Goal: Task Accomplishment & Management: Manage account settings

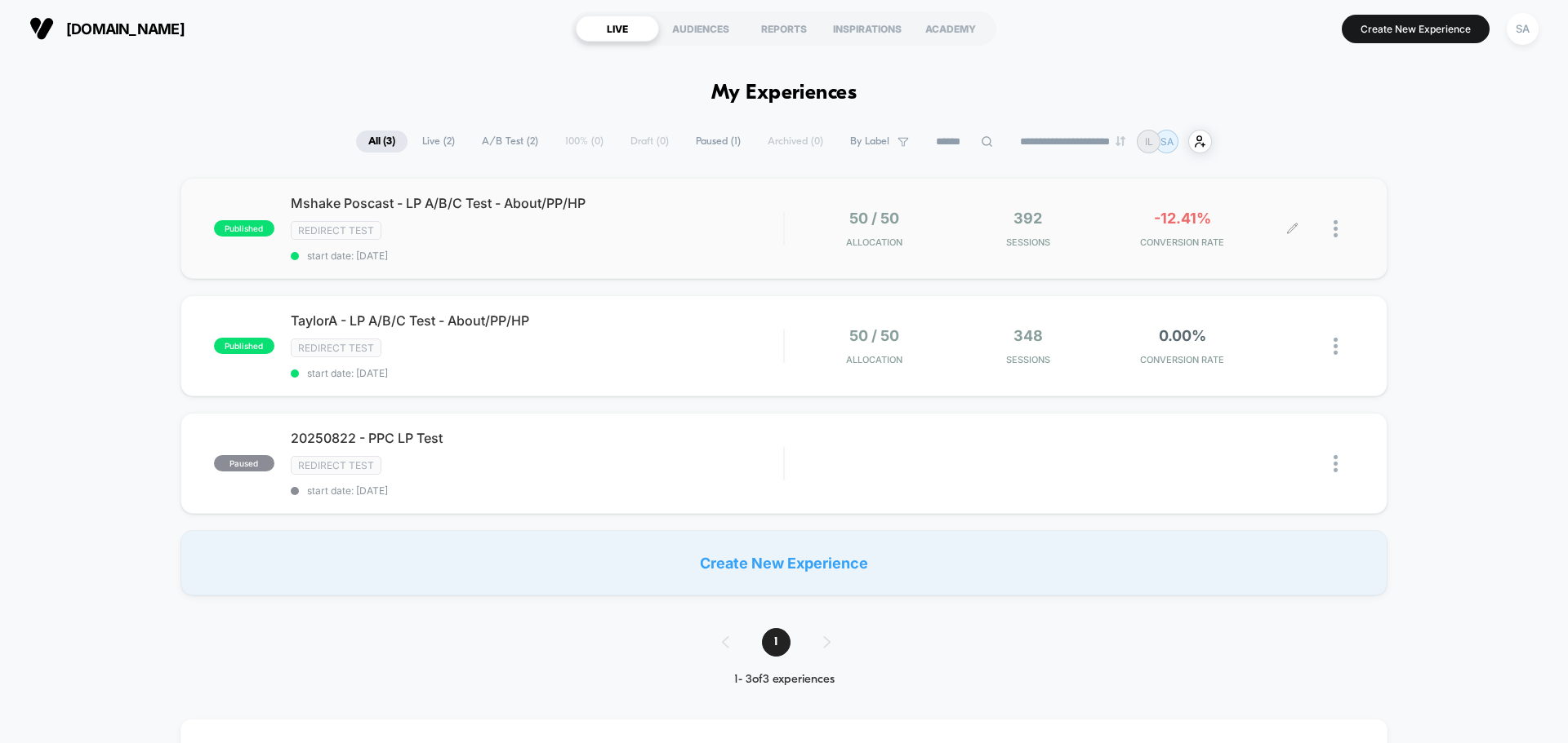
click at [950, 214] on div "50 / 50 Allocation 392 Sessions -12.41% CONVERSION RATE" at bounding box center [1047, 229] width 492 height 39
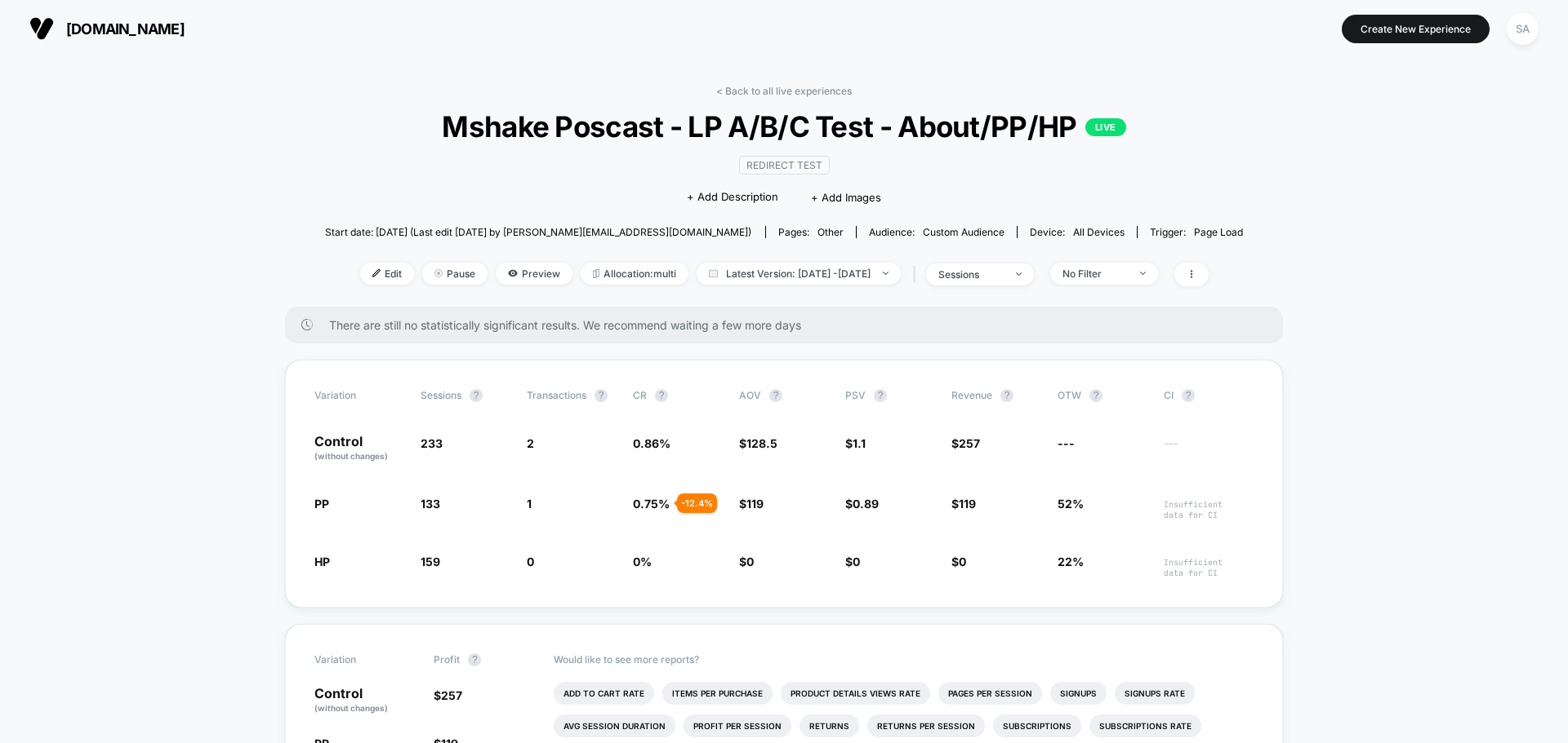
drag, startPoint x: 490, startPoint y: 159, endPoint x: 775, endPoint y: 281, distance: 310.0
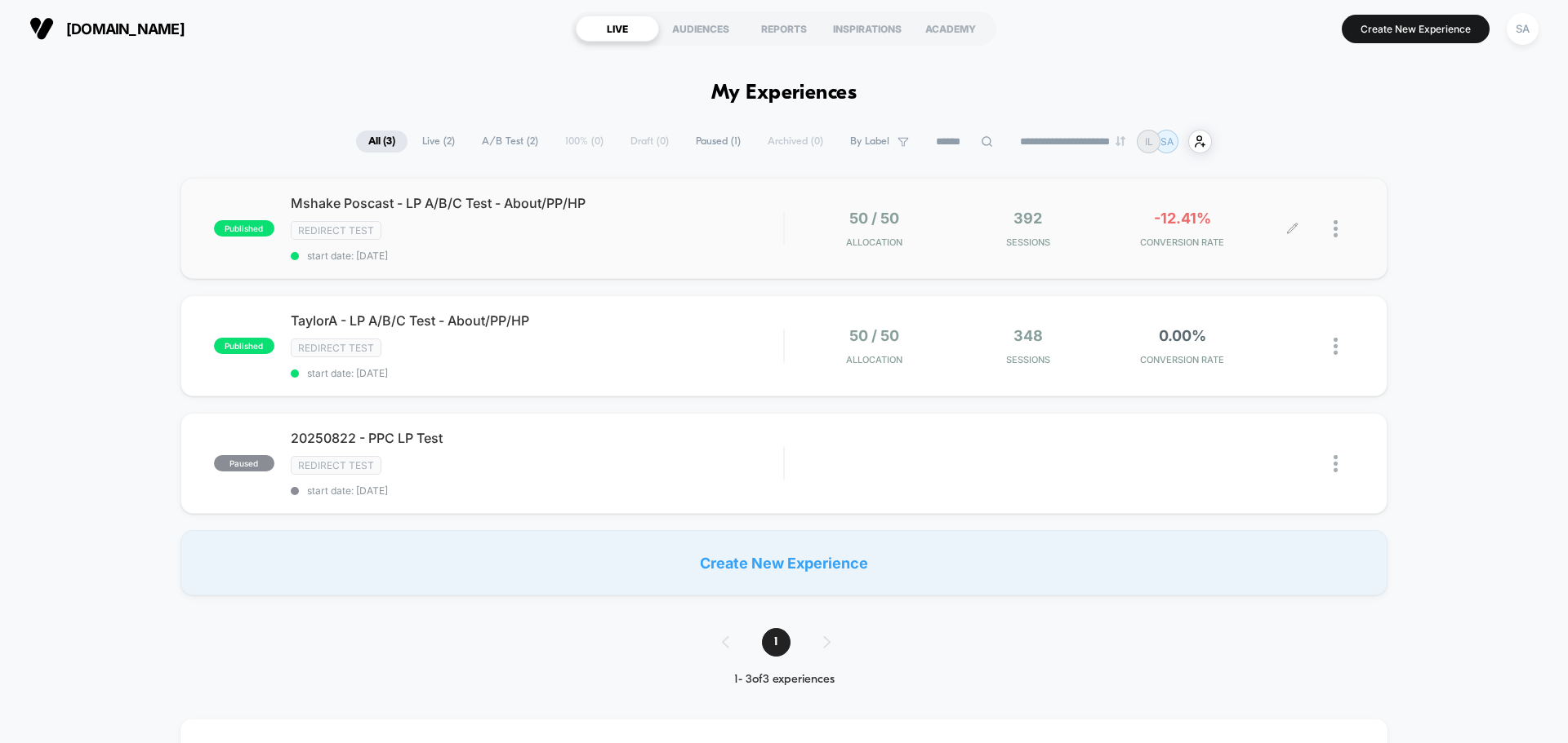
click at [1340, 233] on div at bounding box center [1343, 229] width 20 height 39
click at [1229, 216] on div "Pause" at bounding box center [1252, 210] width 147 height 37
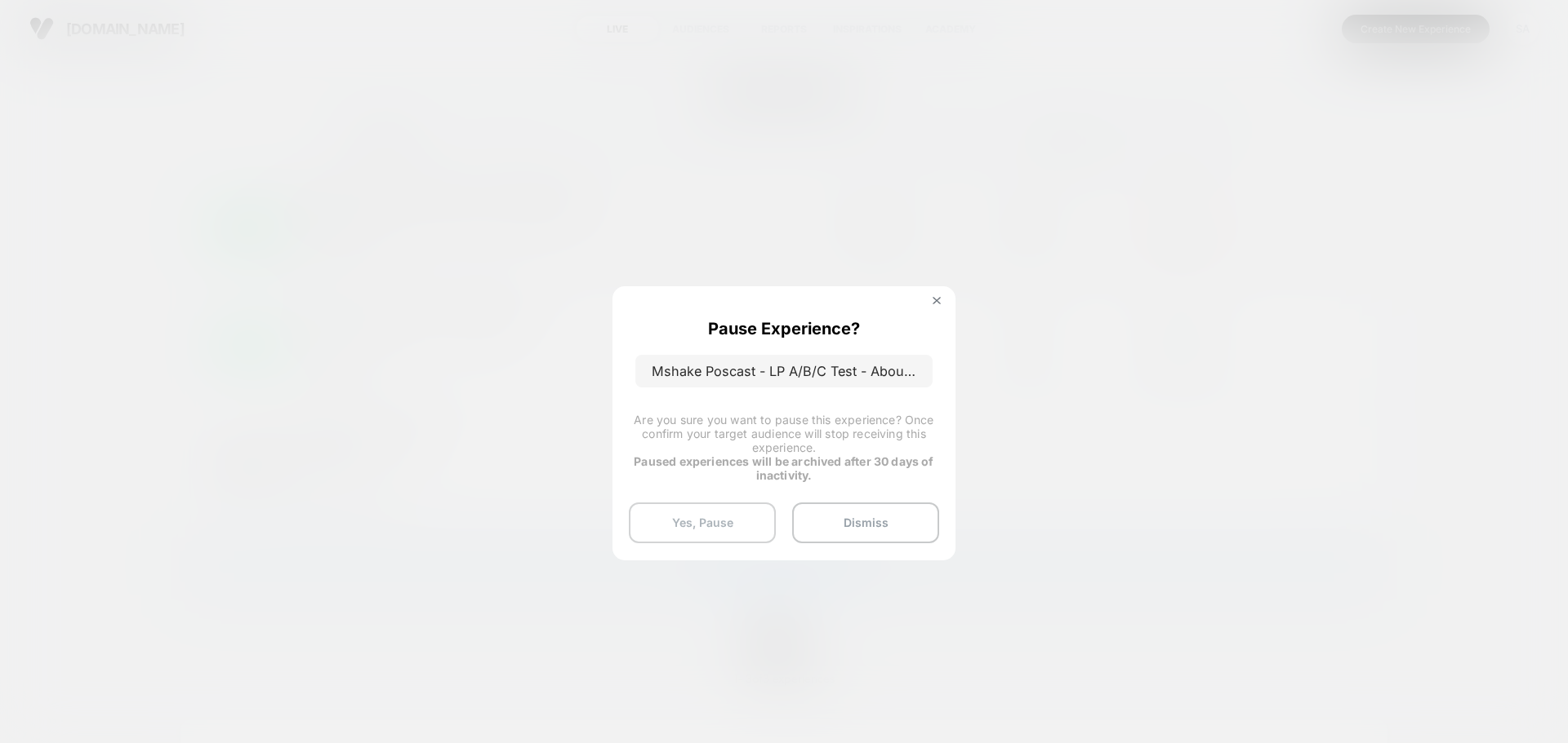
click at [714, 521] on button "Yes, Pause" at bounding box center [702, 523] width 147 height 40
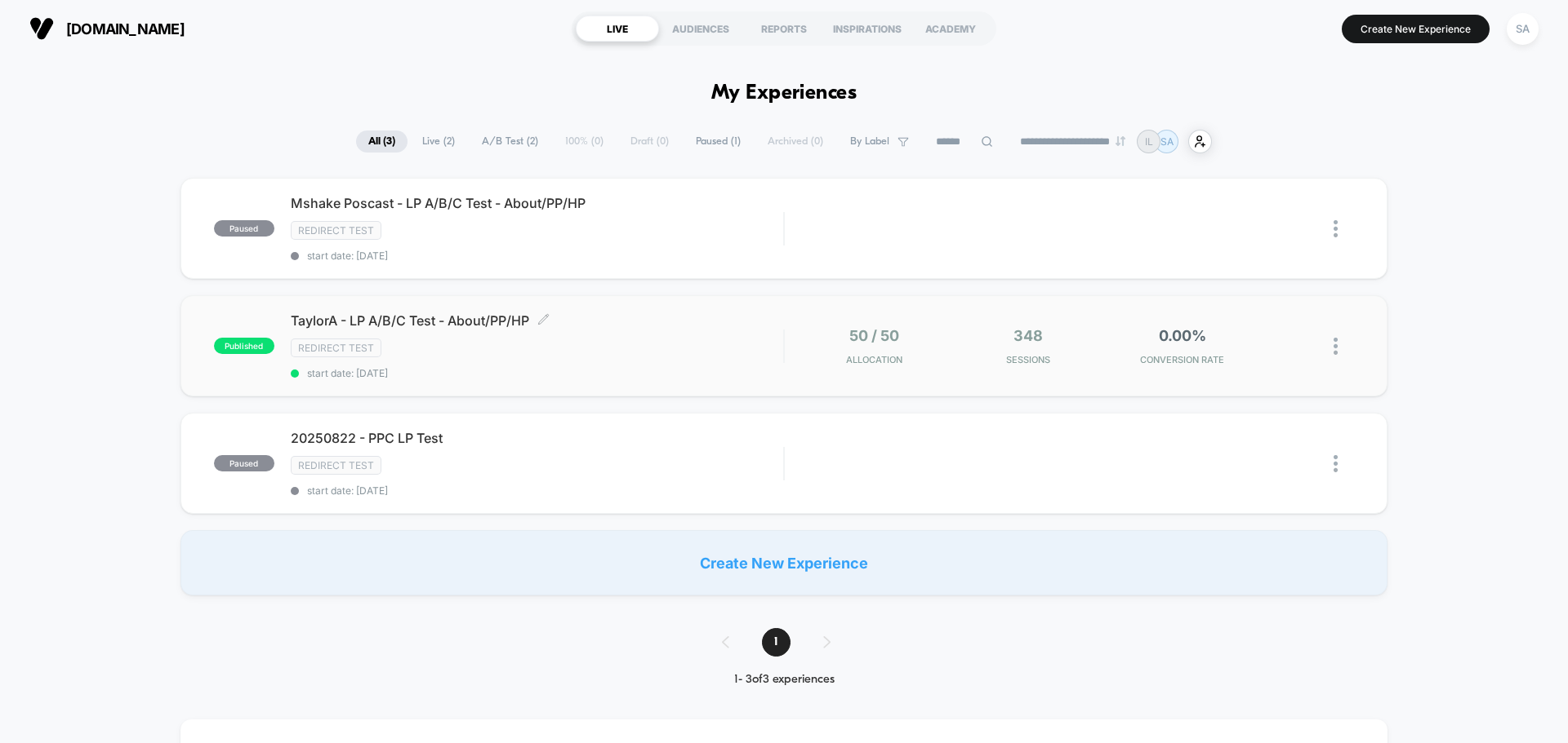
click at [673, 345] on div "Redirect Test" at bounding box center [536, 348] width 492 height 18
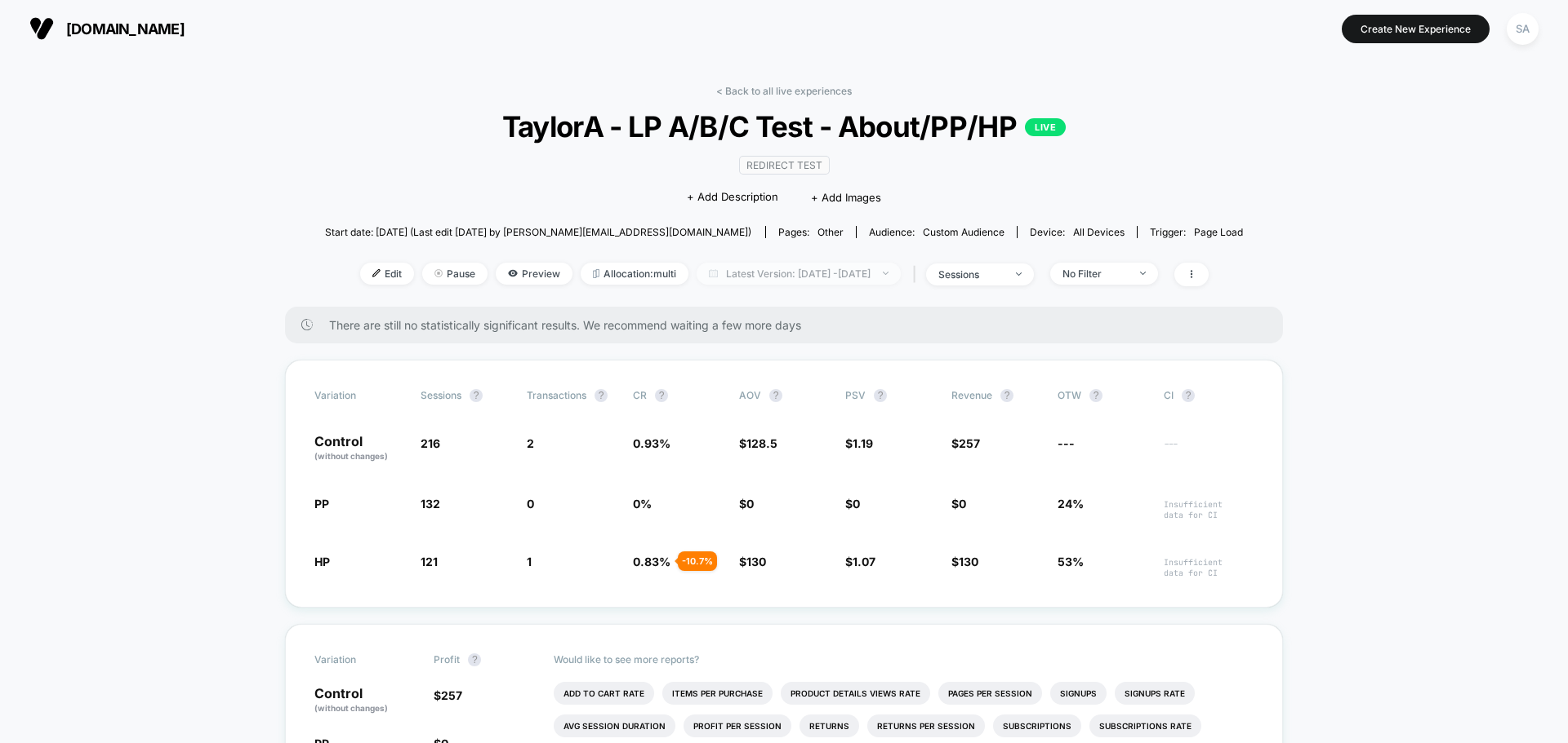
click at [716, 262] on span "Latest Version: [DATE] - [DATE]" at bounding box center [799, 273] width 204 height 22
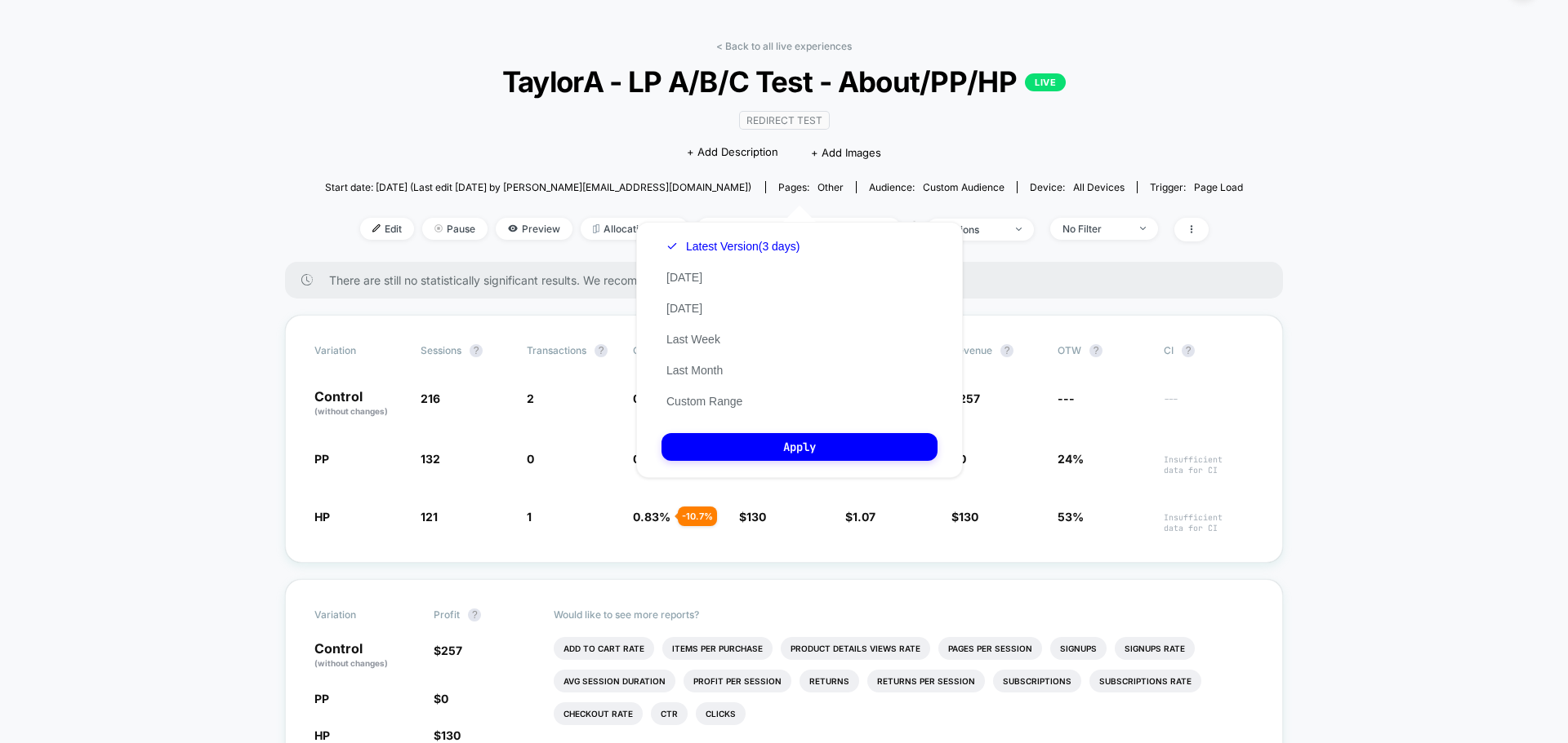
scroll to position [82, 0]
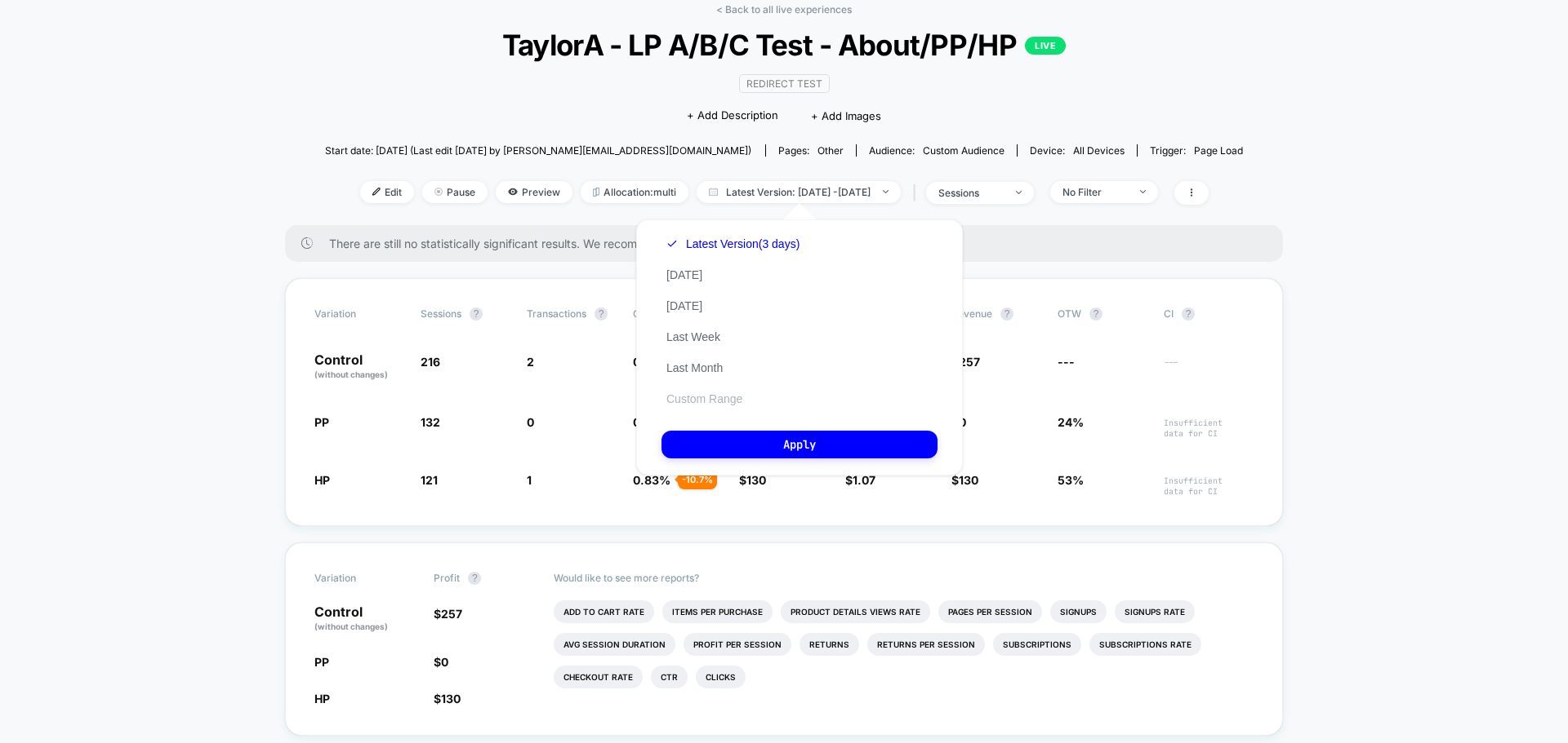
click at [714, 406] on button "Custom Range" at bounding box center [704, 399] width 85 height 15
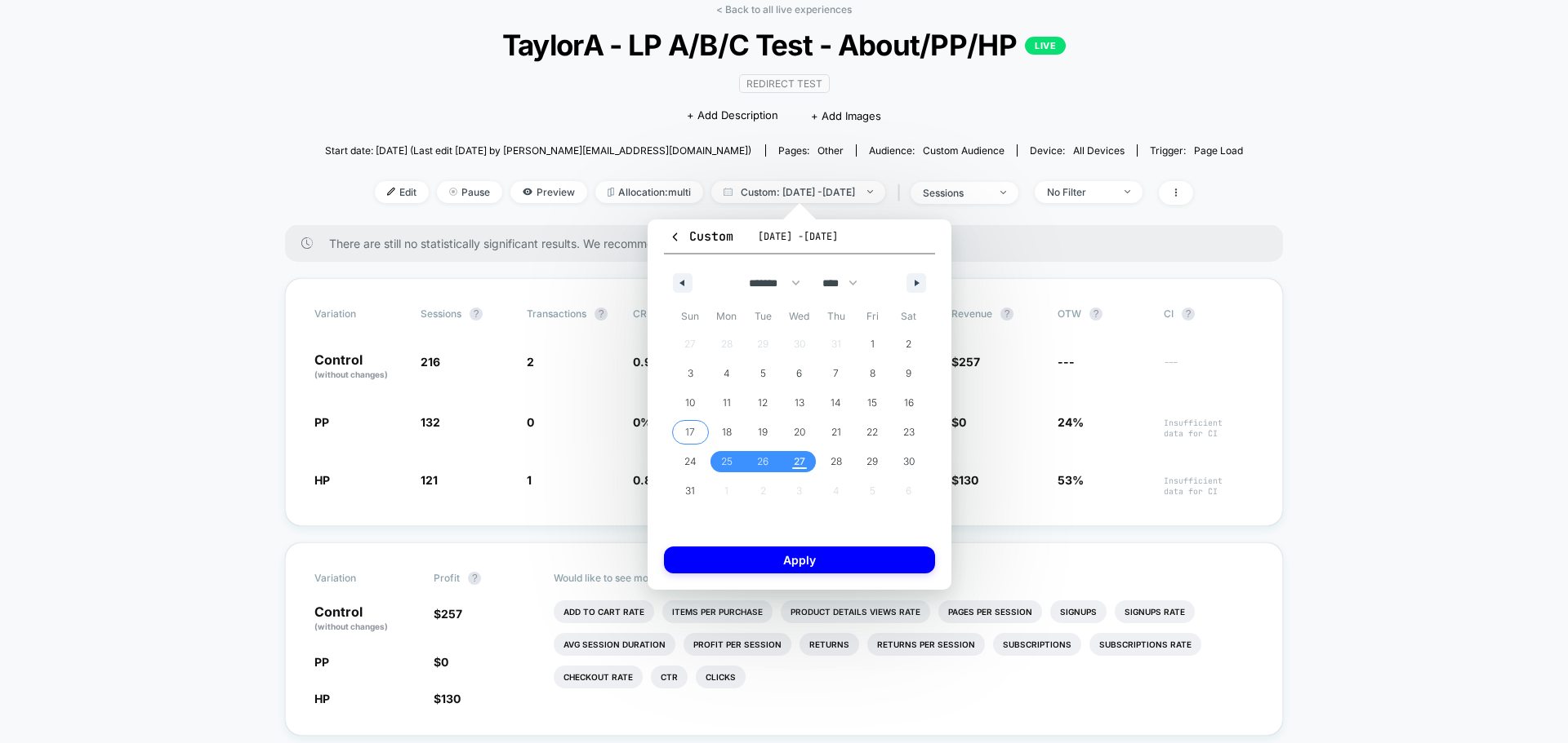
click at [679, 438] on span "17" at bounding box center [691, 432] width 37 height 21
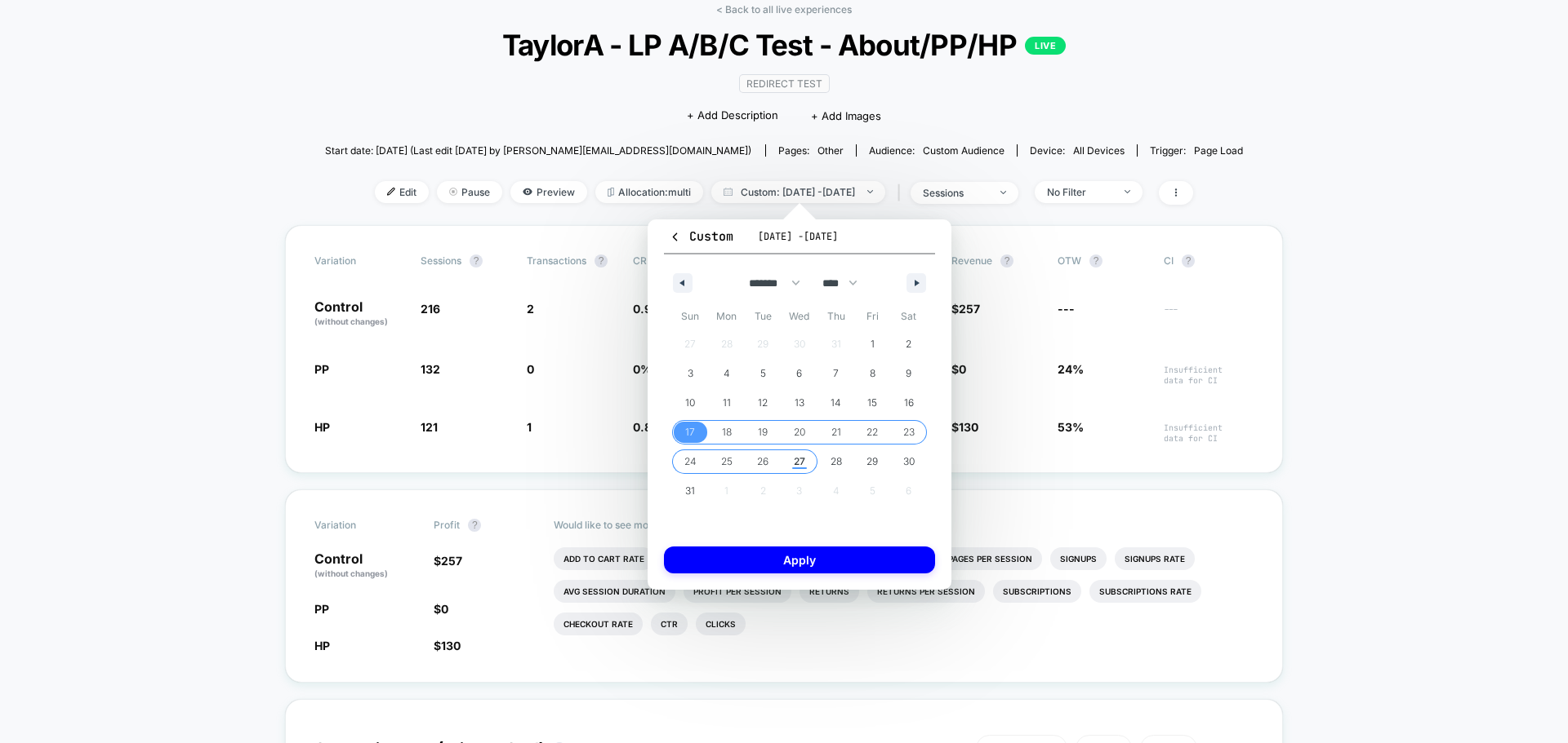
click at [795, 464] on span "27" at bounding box center [799, 461] width 11 height 29
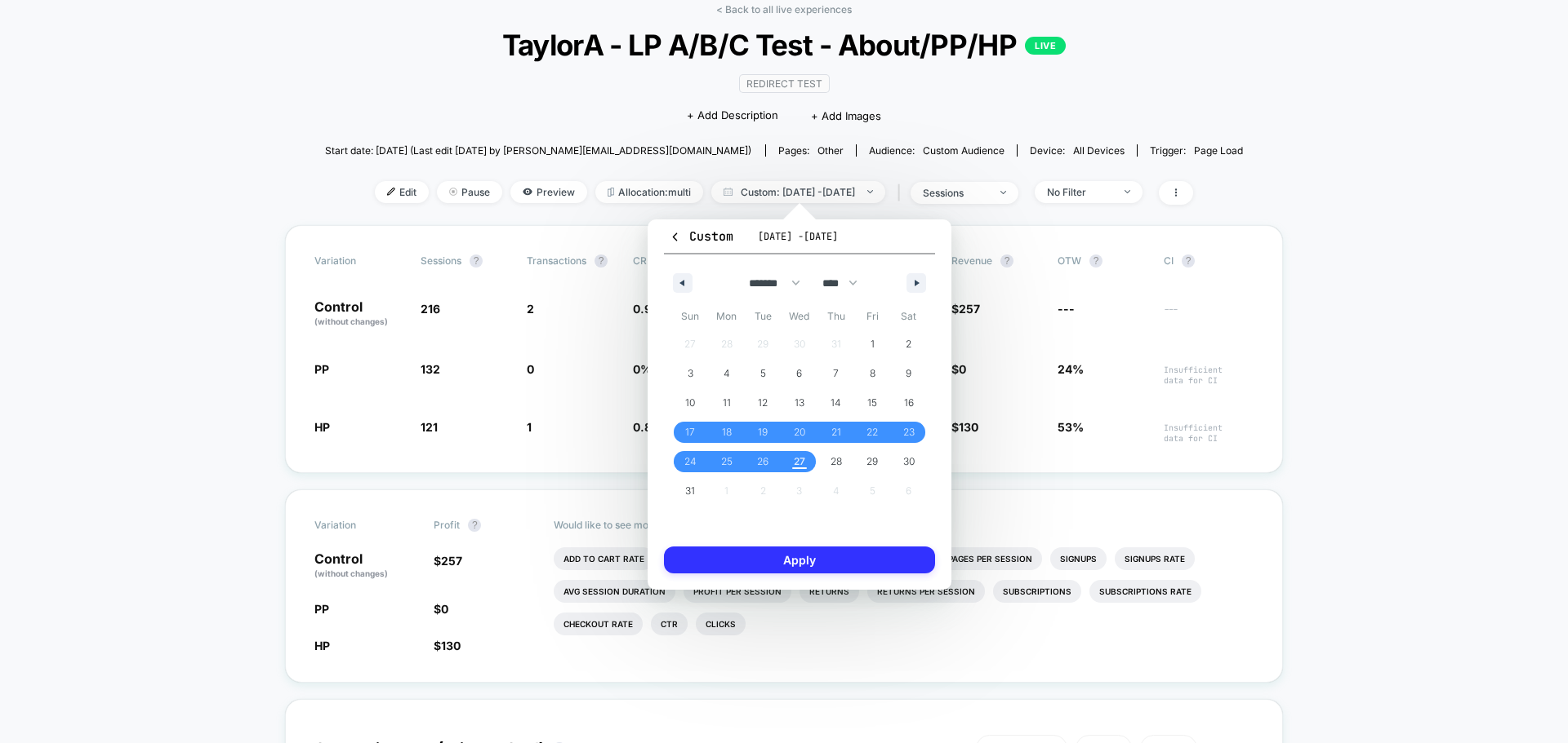
click at [870, 567] on button "Apply" at bounding box center [800, 560] width 271 height 27
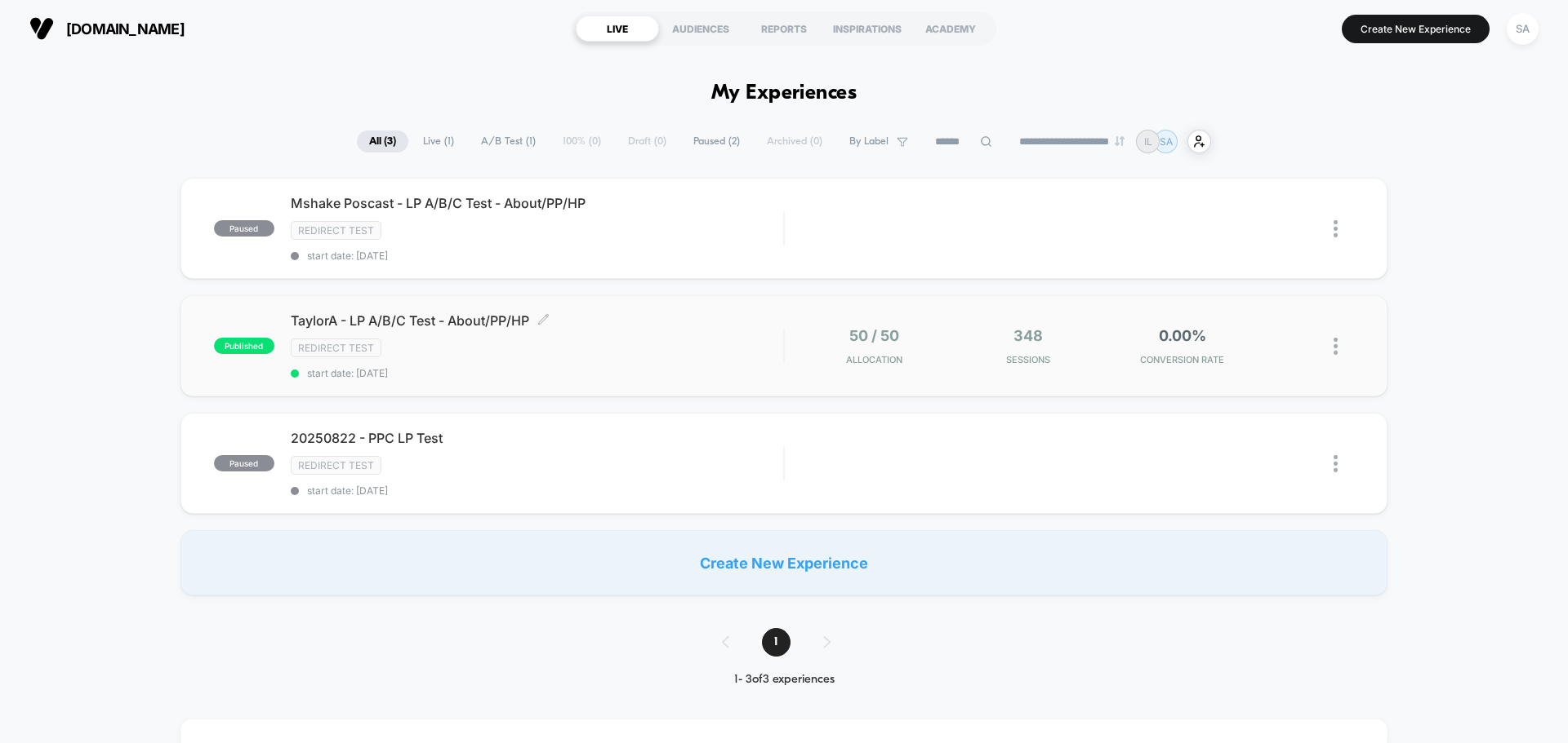
click at [313, 344] on span "Redirect Test" at bounding box center [336, 348] width 91 height 18
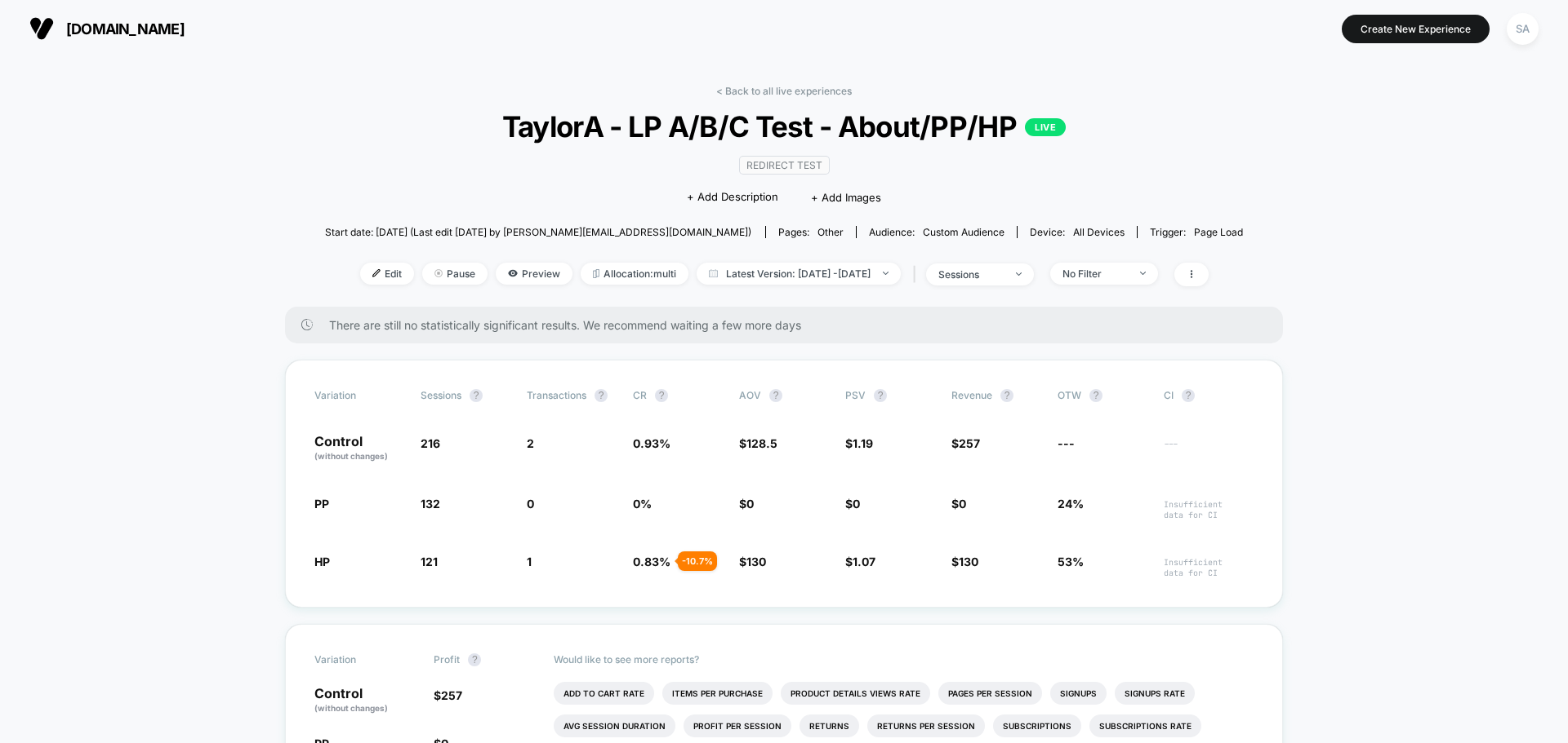
drag, startPoint x: 640, startPoint y: 320, endPoint x: 635, endPoint y: 307, distance: 13.9
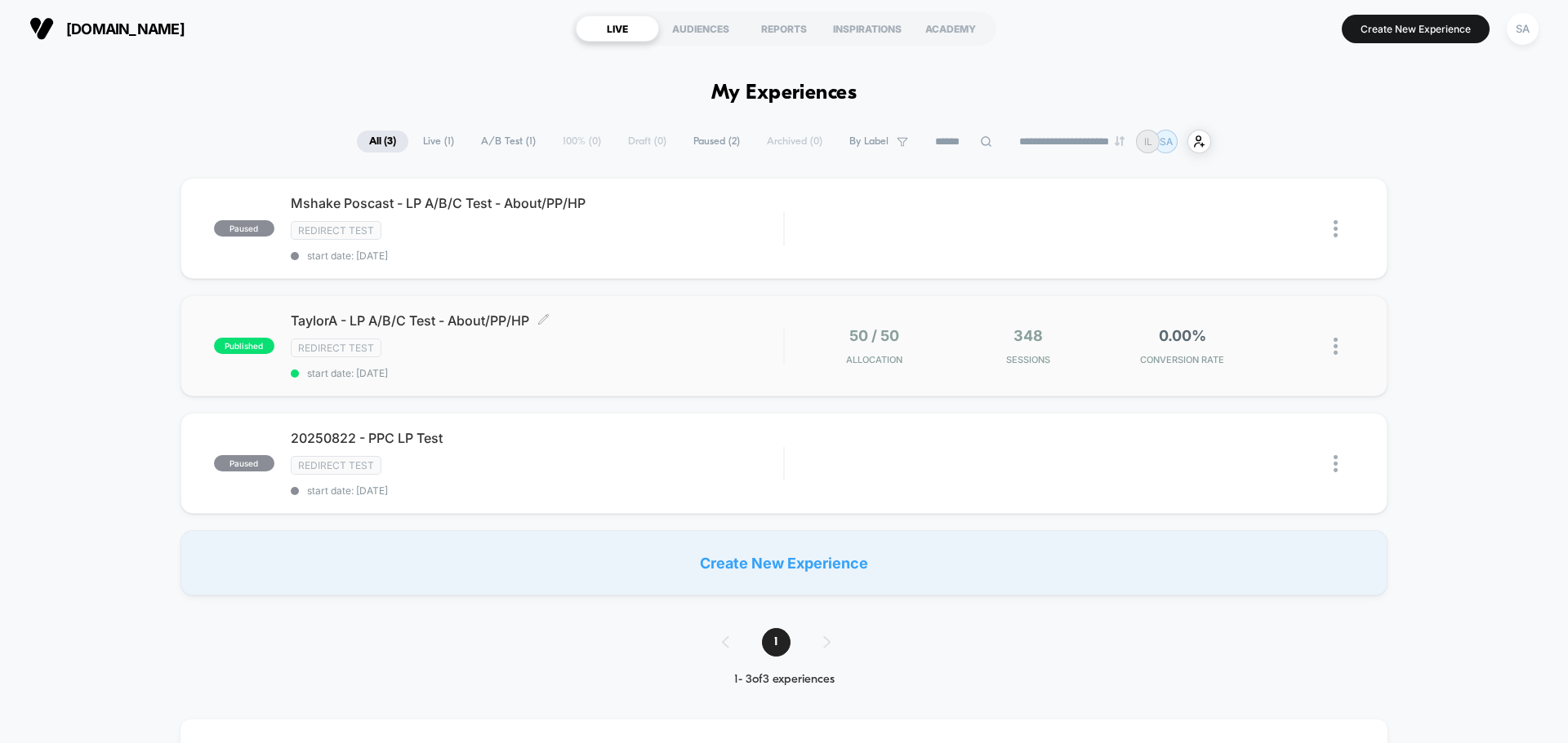
click at [691, 329] on div "TaylorA - LP A/B/C Test - About/PP/HP Click to edit experience details Click to…" at bounding box center [536, 346] width 492 height 67
click at [1334, 354] on img at bounding box center [1335, 346] width 4 height 17
click at [1244, 325] on div "Pause" at bounding box center [1252, 327] width 147 height 37
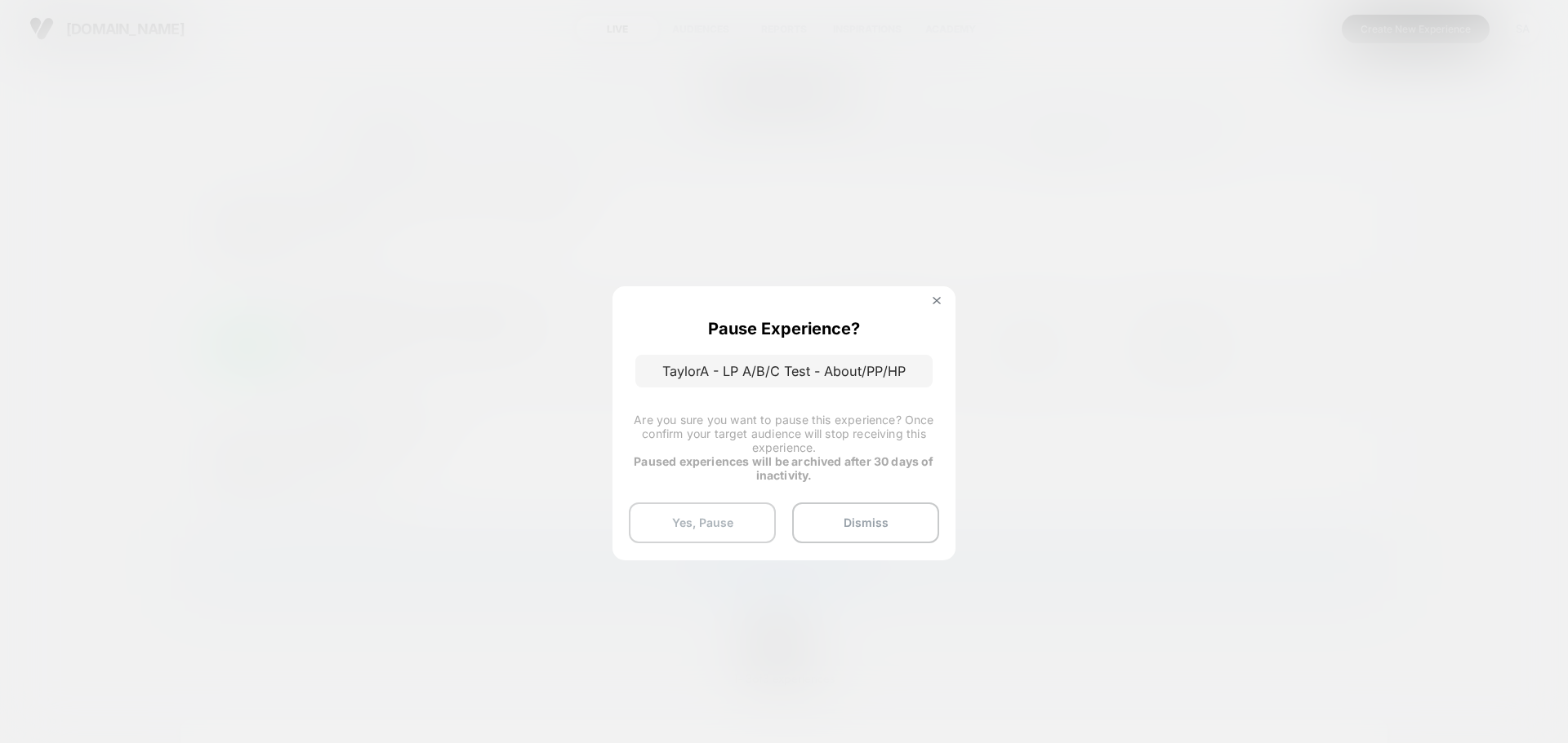
click at [732, 521] on button "Yes, Pause" at bounding box center [702, 523] width 147 height 40
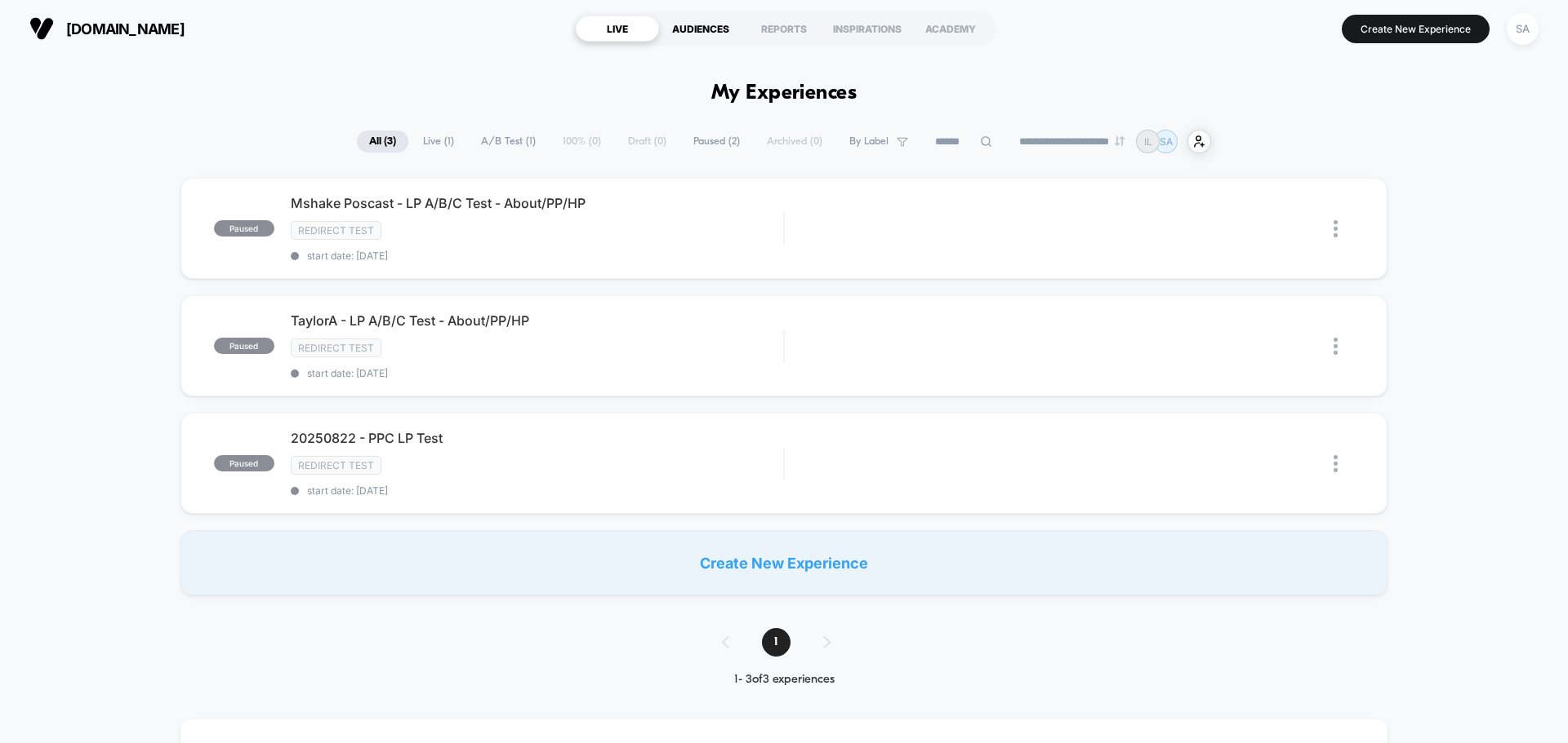
click at [721, 31] on div "AUDIENCES" at bounding box center [700, 29] width 84 height 26
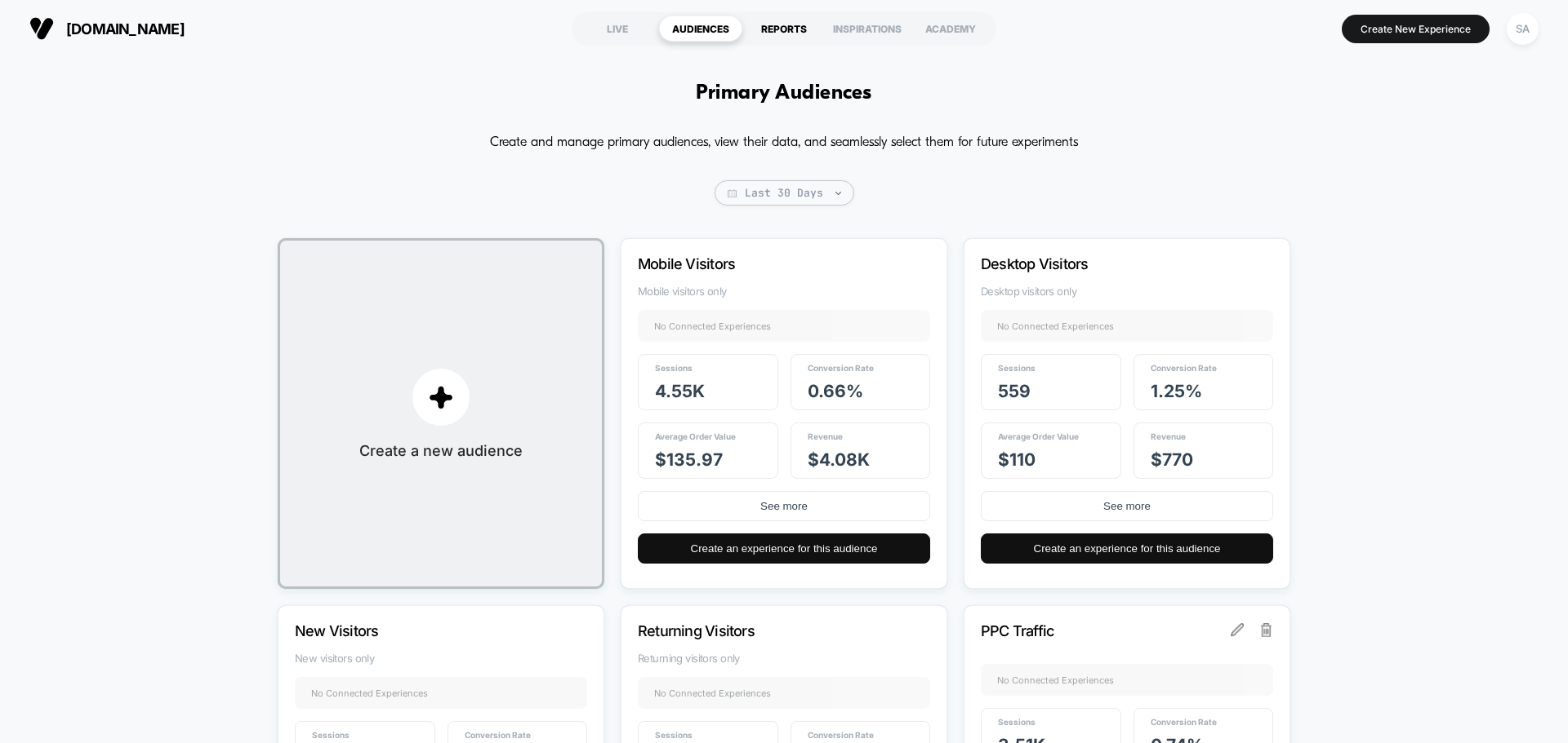
click at [788, 26] on div "REPORTS" at bounding box center [784, 29] width 84 height 26
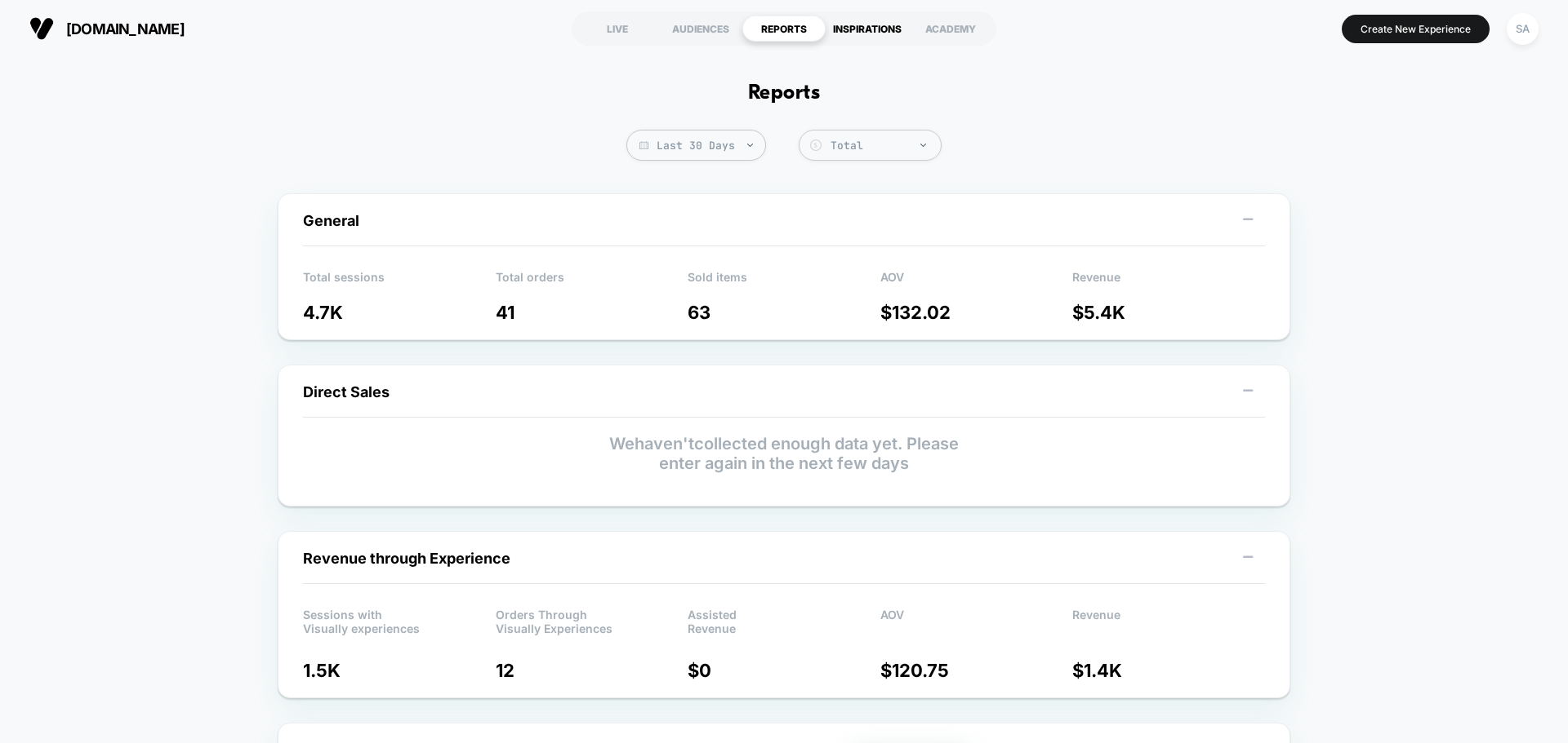
click at [841, 25] on div "INSPIRATIONS" at bounding box center [867, 29] width 84 height 26
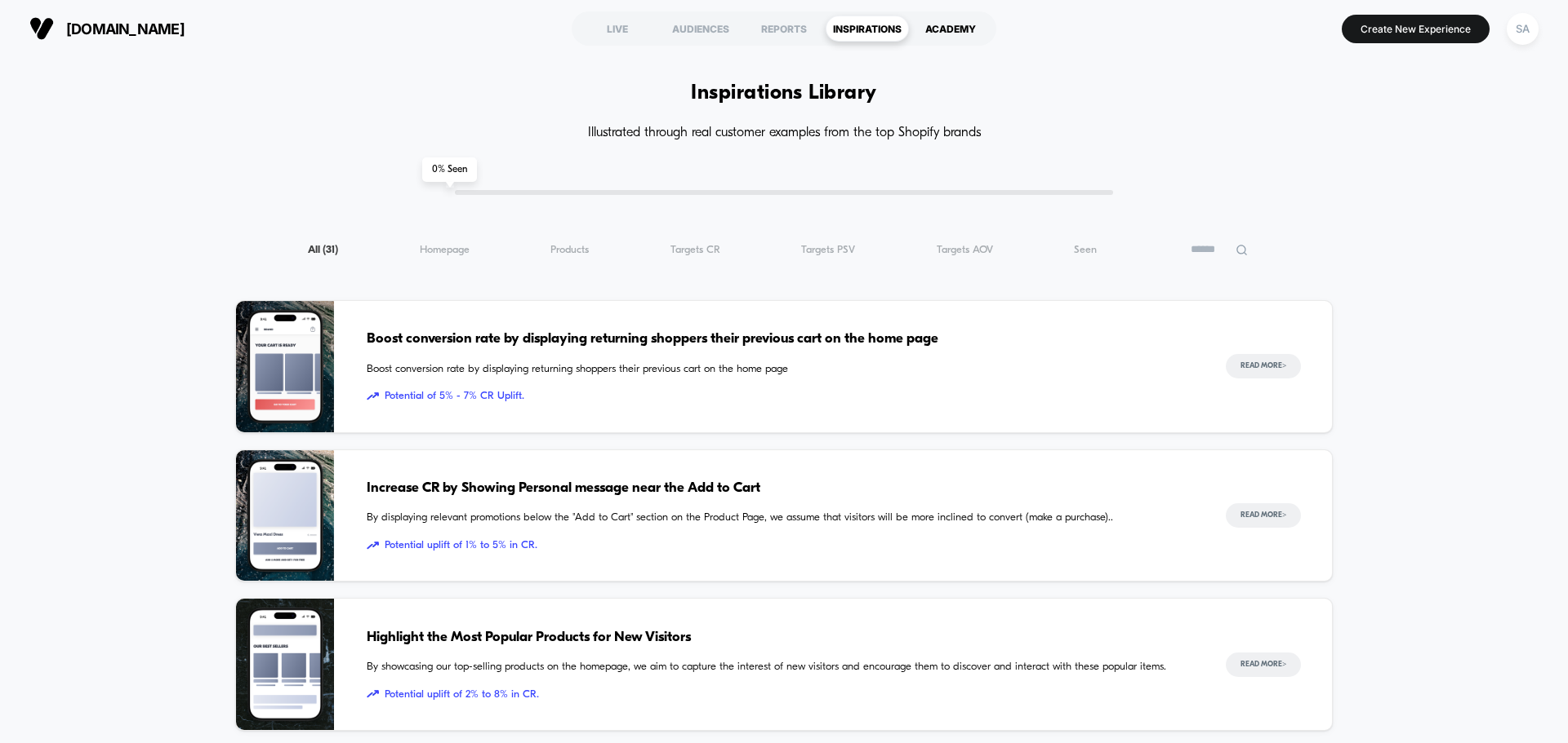
click at [970, 33] on div "ACADEMY" at bounding box center [950, 29] width 84 height 26
